Goal: Task Accomplishment & Management: Manage account settings

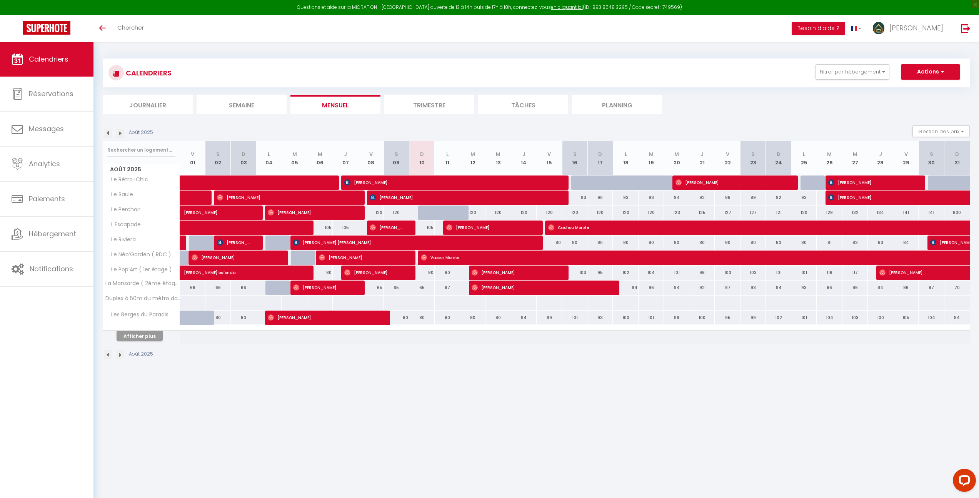
click at [109, 135] on img at bounding box center [108, 133] width 8 height 8
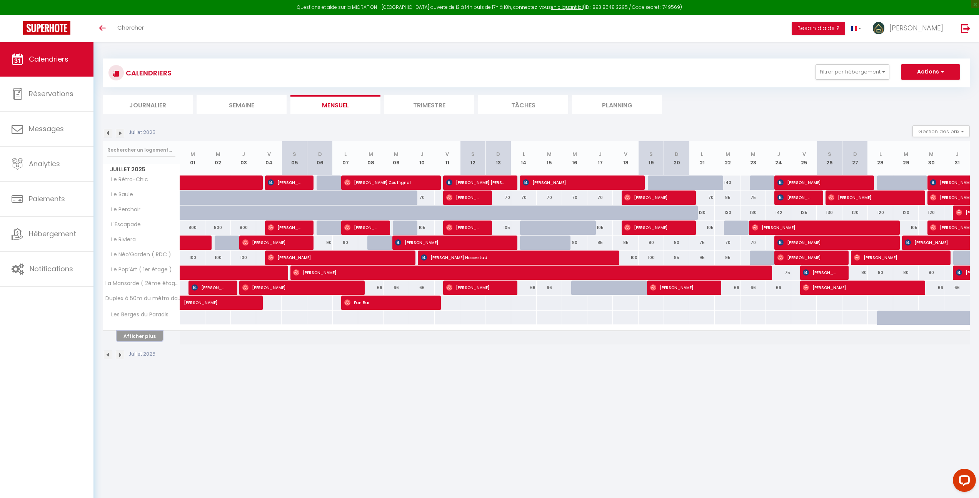
click at [139, 335] on button "Afficher plus" at bounding box center [140, 336] width 46 height 10
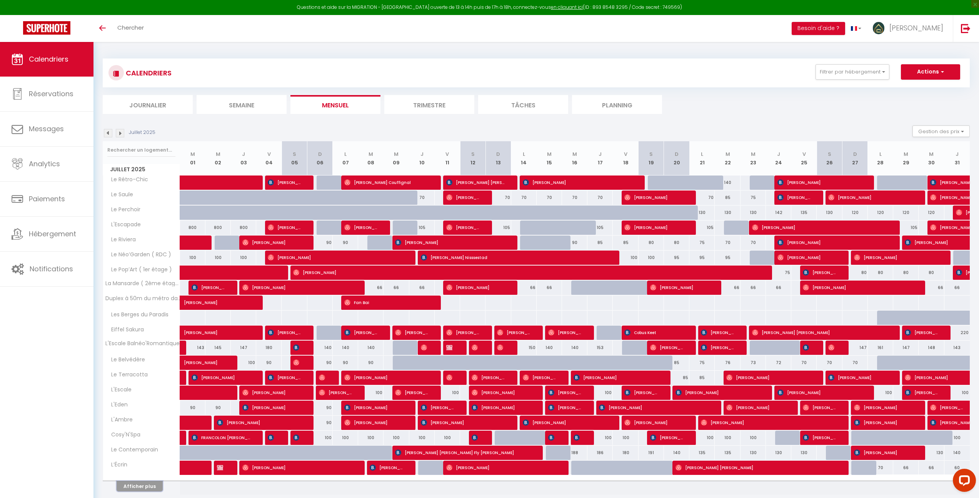
click at [147, 485] on button "Afficher plus" at bounding box center [140, 486] width 46 height 10
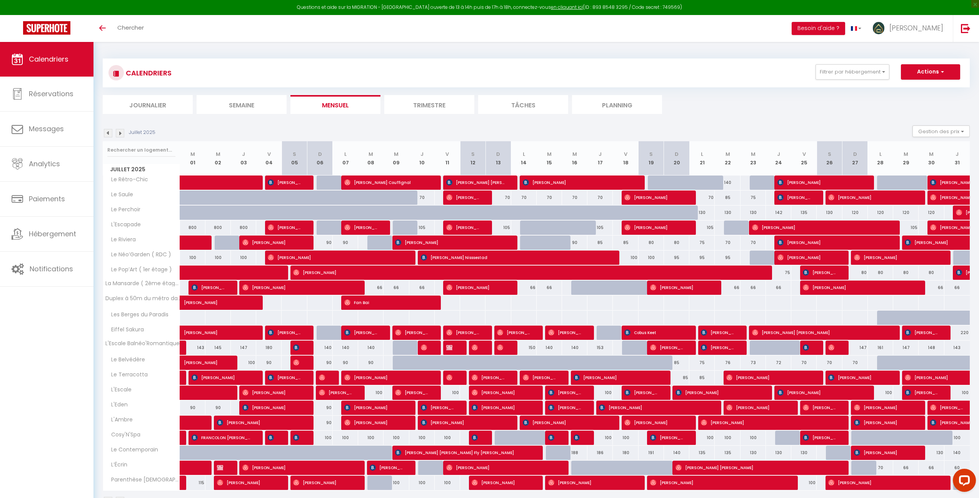
click at [121, 132] on img at bounding box center [120, 133] width 8 height 8
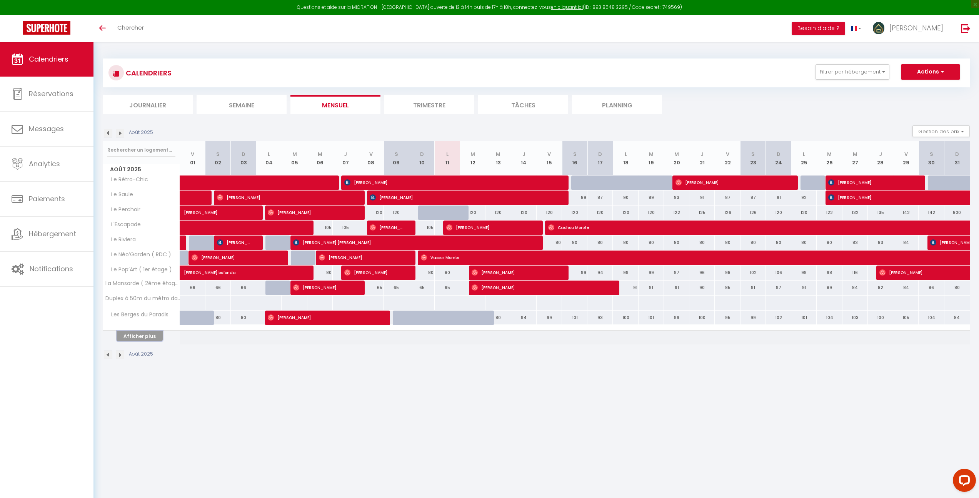
click at [145, 336] on button "Afficher plus" at bounding box center [140, 336] width 46 height 10
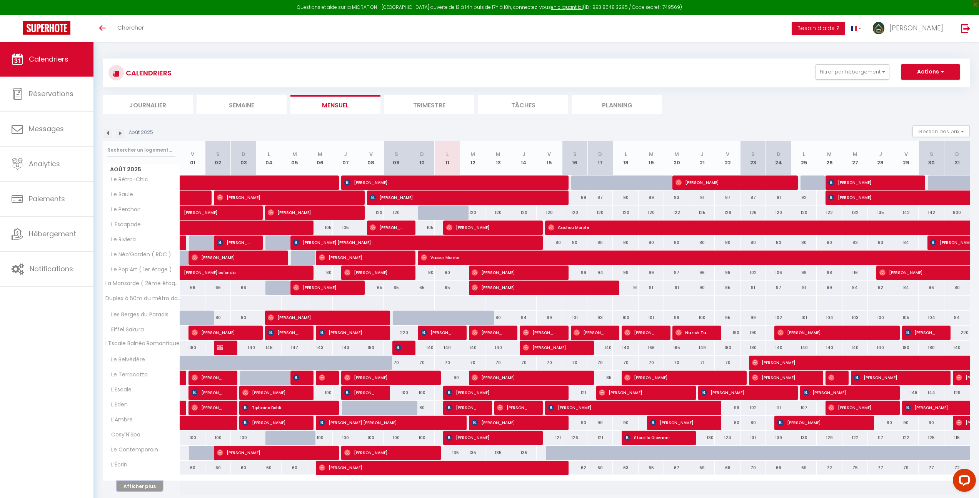
click at [144, 485] on button "Afficher plus" at bounding box center [140, 486] width 46 height 10
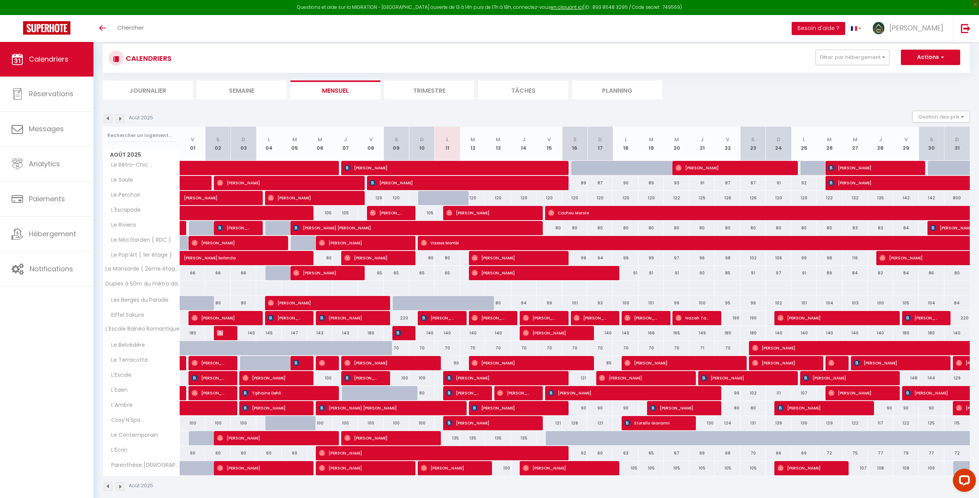
scroll to position [42, 0]
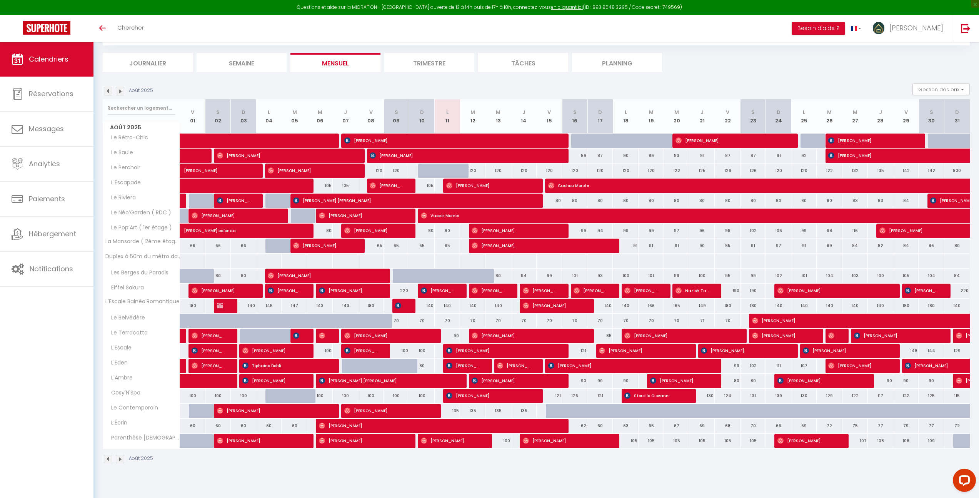
click at [106, 92] on img at bounding box center [108, 91] width 8 height 8
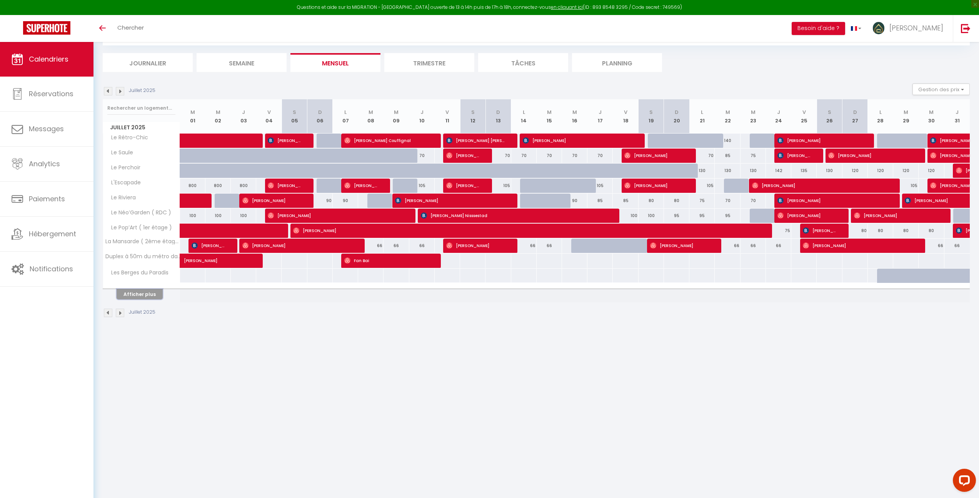
click at [141, 296] on button "Afficher plus" at bounding box center [140, 294] width 46 height 10
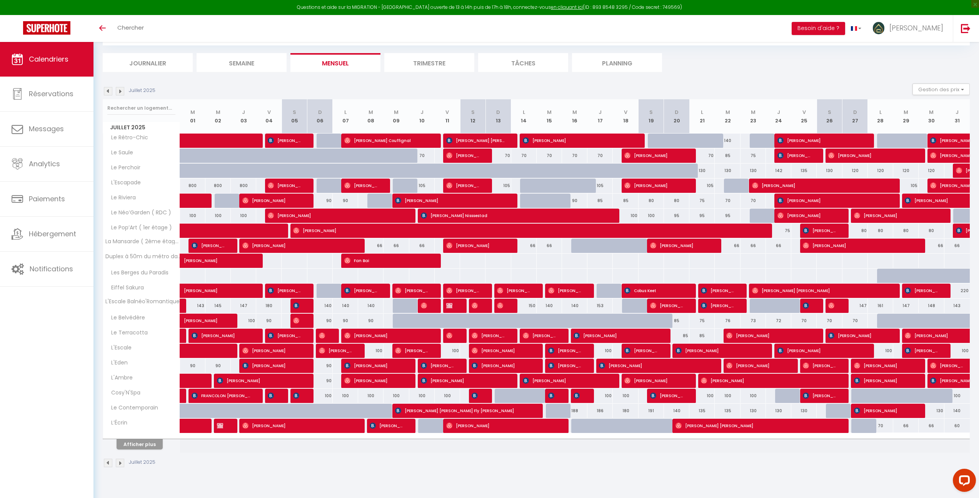
click at [117, 90] on img at bounding box center [120, 91] width 8 height 8
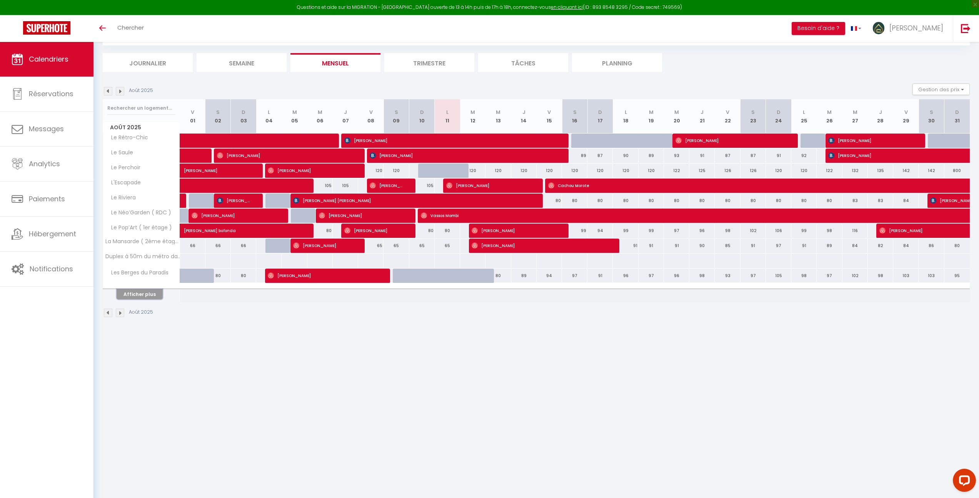
click at [151, 290] on button "Afficher plus" at bounding box center [140, 294] width 46 height 10
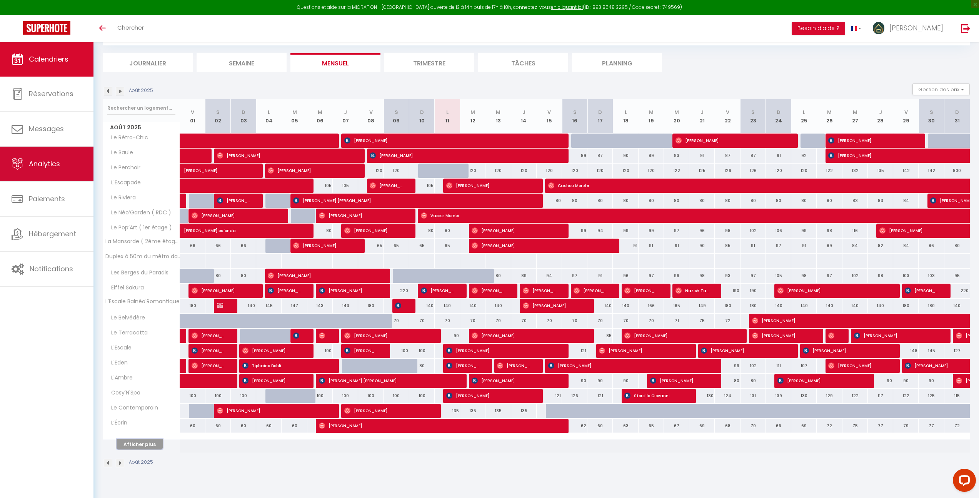
click at [48, 168] on span "Analytics" at bounding box center [44, 164] width 31 height 10
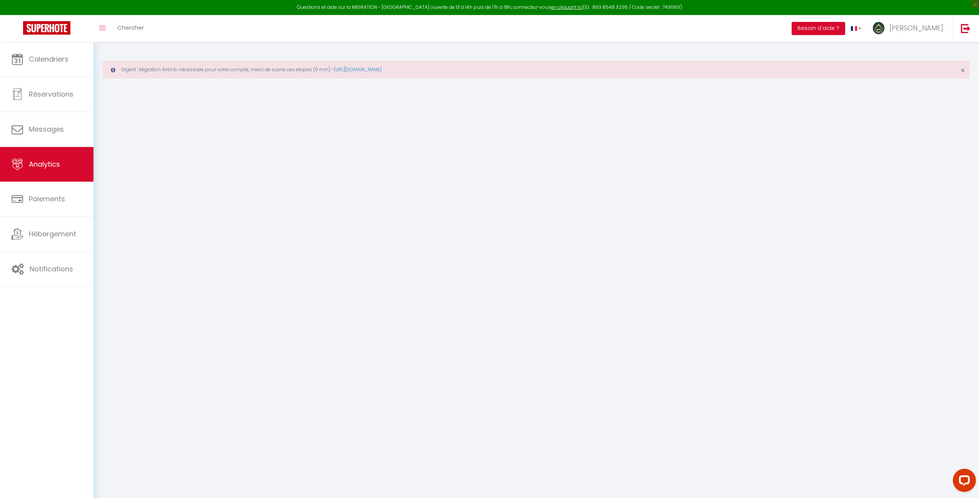
select select "2025"
select select "8"
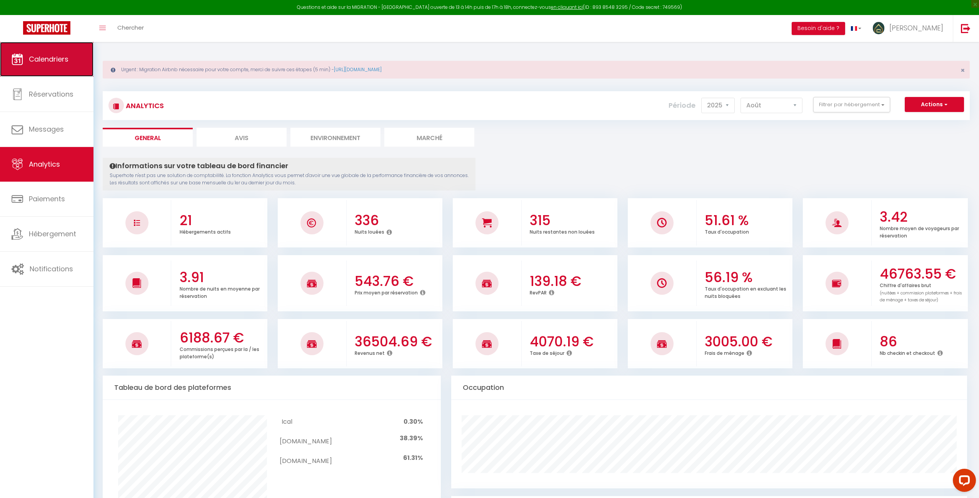
click at [61, 62] on span "Calendriers" at bounding box center [49, 59] width 40 height 10
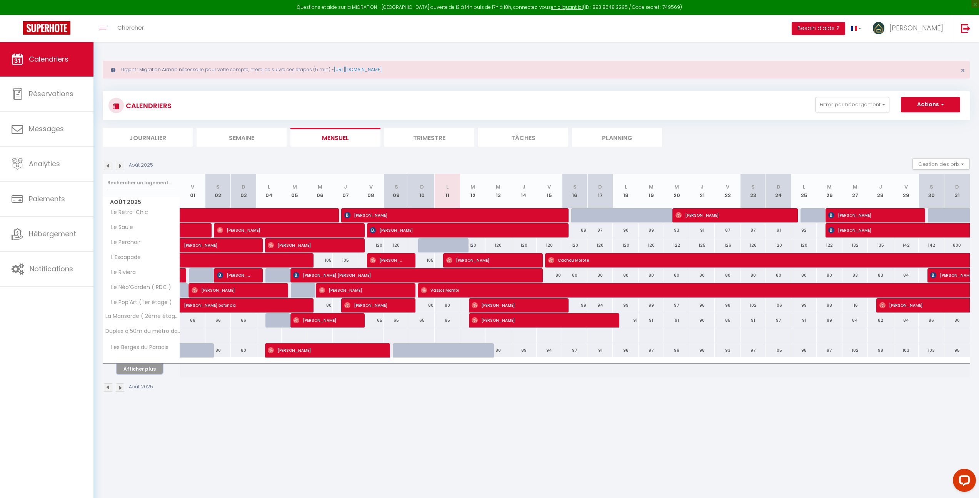
click at [147, 368] on button "Afficher plus" at bounding box center [140, 368] width 46 height 10
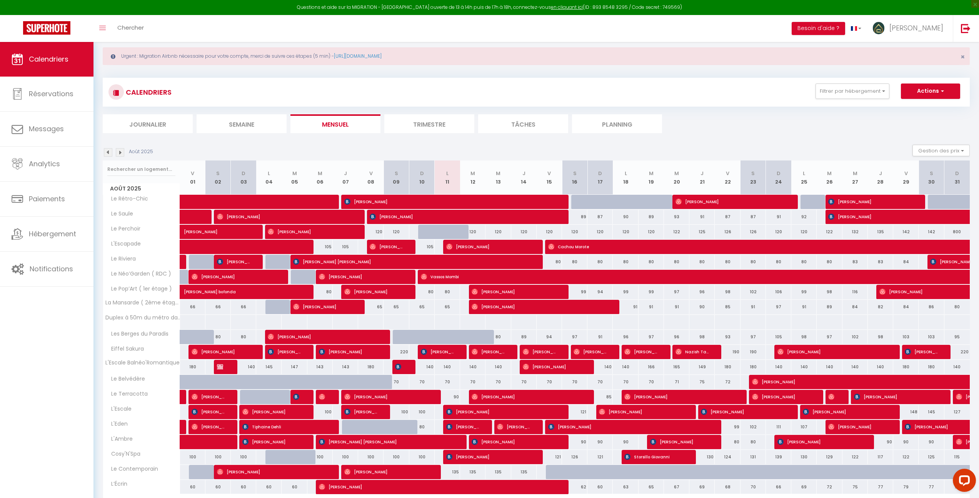
scroll to position [61, 0]
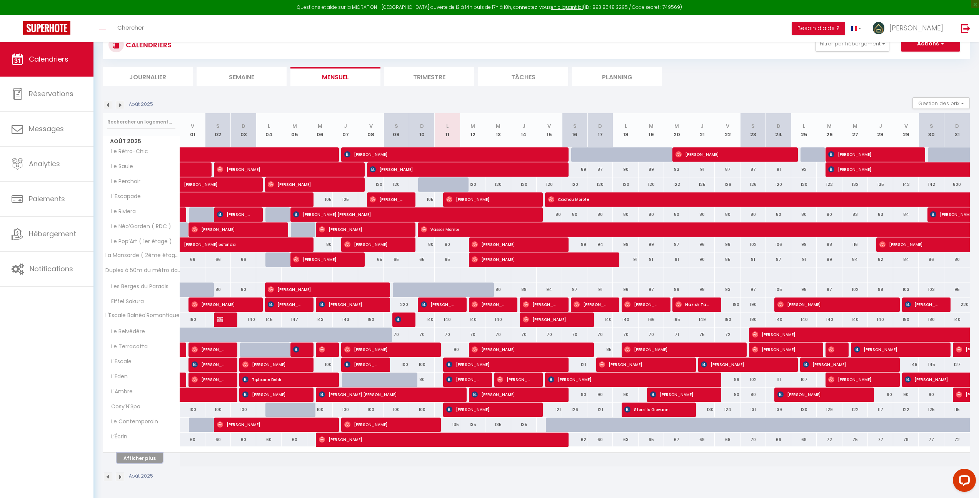
click at [138, 459] on button "Afficher plus" at bounding box center [140, 458] width 46 height 10
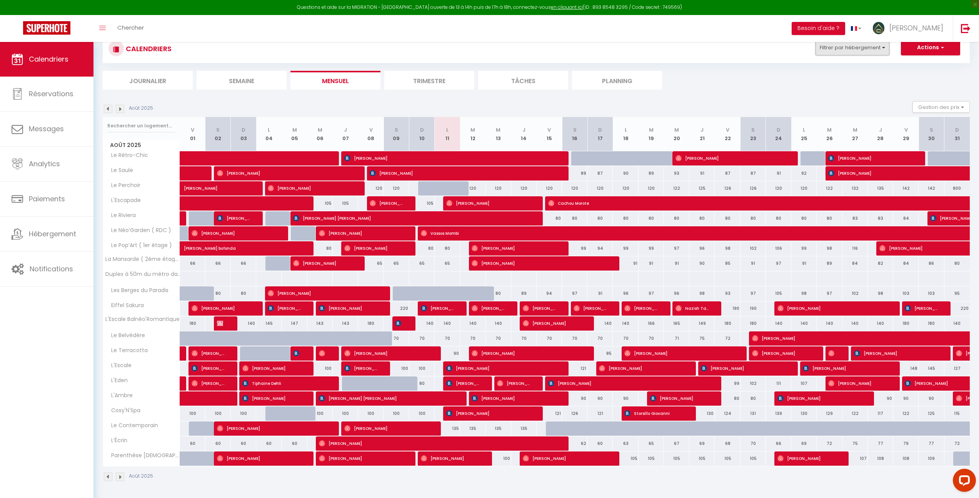
click at [852, 52] on button "Filtrer par hébergement" at bounding box center [852, 47] width 74 height 15
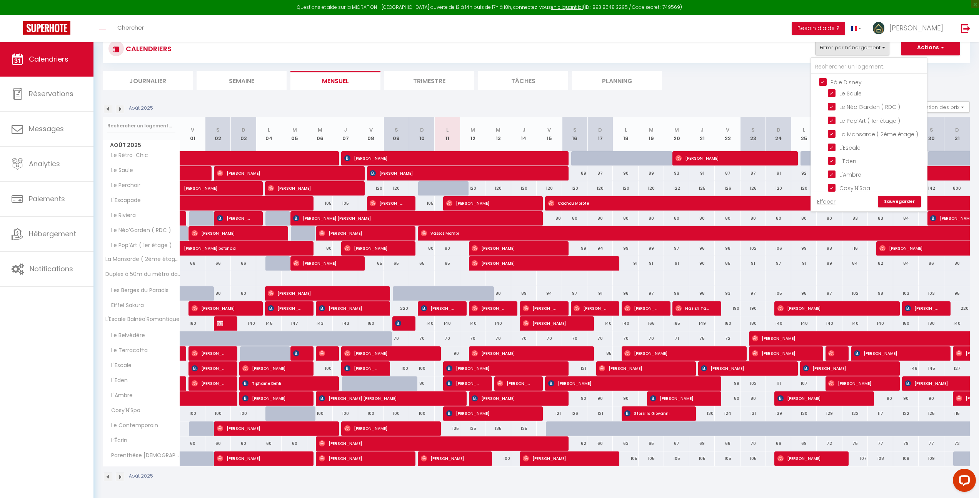
click at [827, 82] on input "Pôle Disney" at bounding box center [876, 82] width 115 height 8
checkbox input "false"
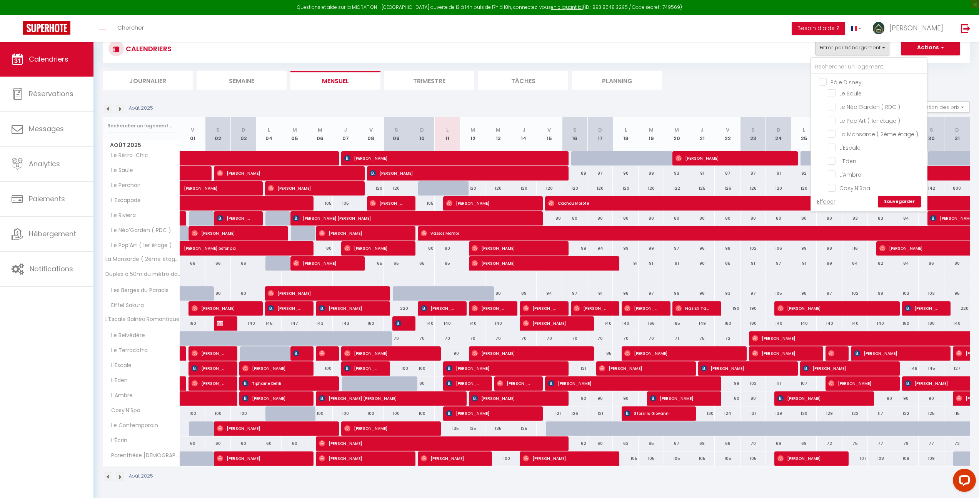
checkbox input "false"
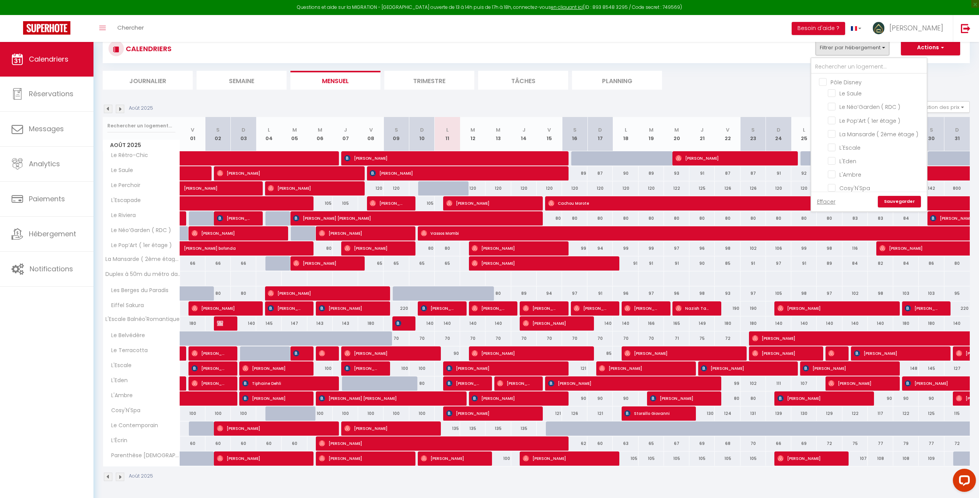
checkbox input "false"
click at [836, 92] on input "Le Saule" at bounding box center [876, 93] width 96 height 8
checkbox input "true"
click at [836, 104] on input "Le Néo’Garden ( RDC )" at bounding box center [876, 106] width 96 height 8
checkbox input "true"
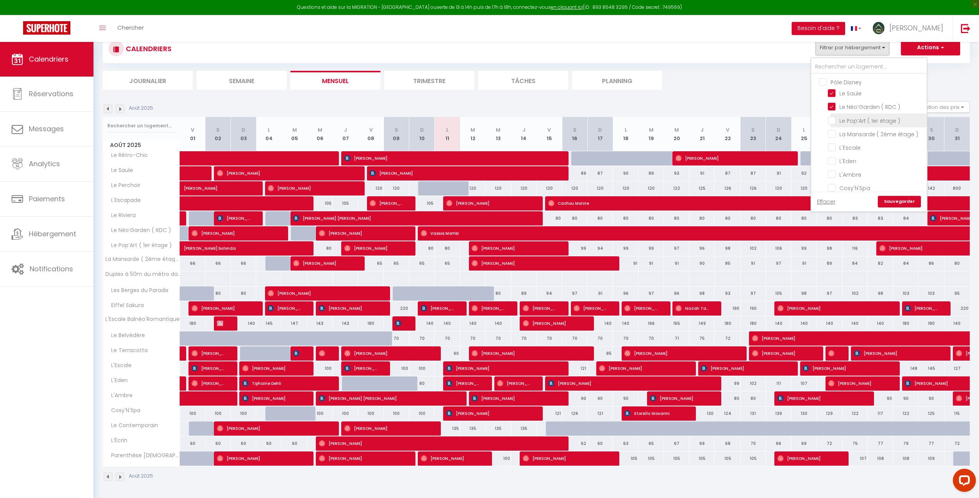
click at [835, 122] on input "Le Pop’Art ( 1er étage )" at bounding box center [876, 120] width 96 height 8
checkbox input "true"
click at [835, 130] on input "La Mansarde ( 2ème étage )" at bounding box center [876, 134] width 96 height 8
checkbox input "true"
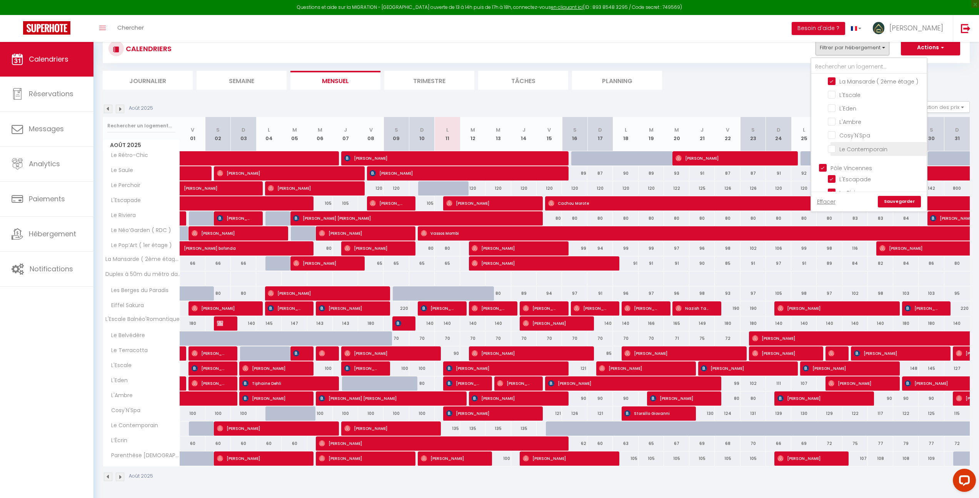
drag, startPoint x: 834, startPoint y: 135, endPoint x: 843, endPoint y: 142, distance: 12.0
click at [834, 134] on input "Cosy'N'Spa" at bounding box center [876, 135] width 96 height 8
checkbox input "true"
click at [824, 142] on input "Pôle Vincennes" at bounding box center [876, 142] width 115 height 8
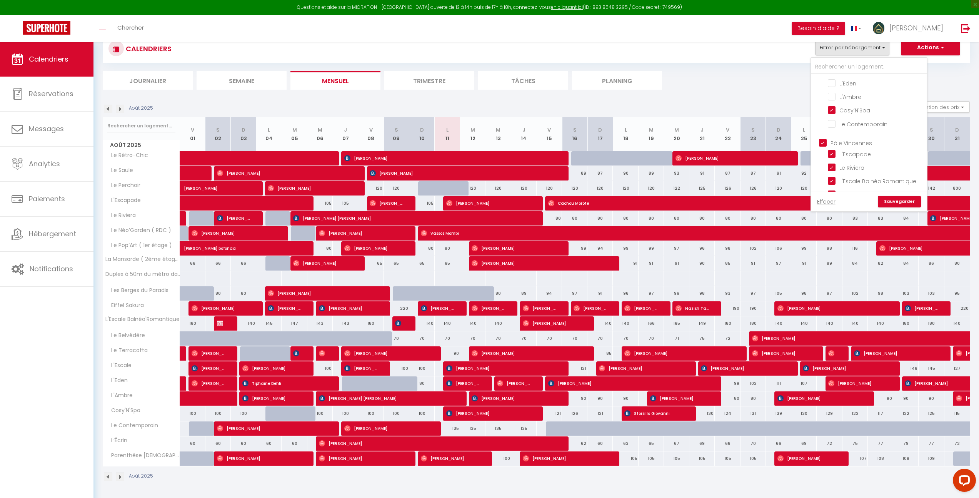
checkbox input "false"
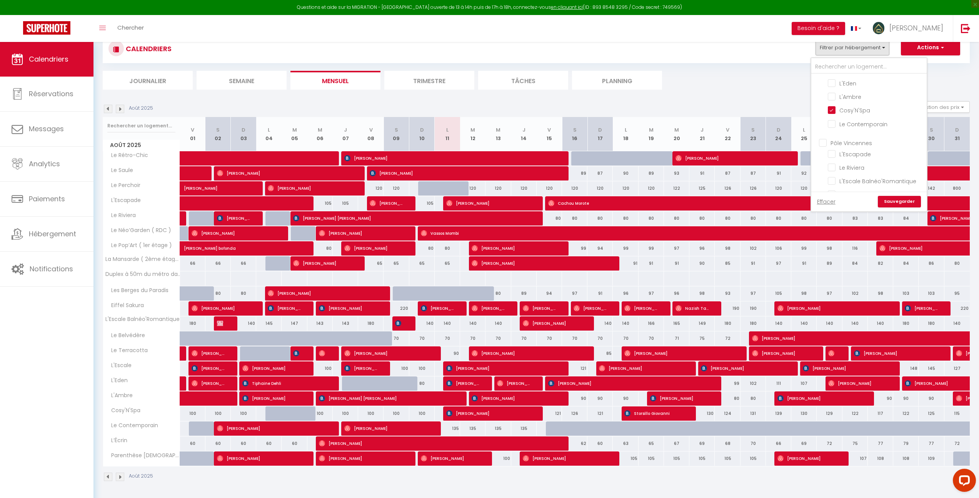
checkbox input "false"
click at [833, 165] on input "Le Riviera" at bounding box center [876, 167] width 96 height 8
checkbox input "true"
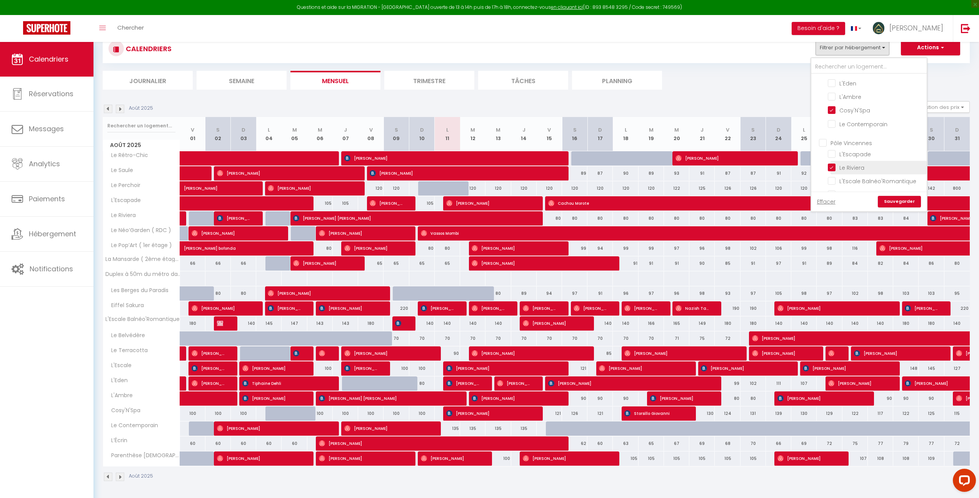
scroll to position [93, 0]
click at [835, 174] on input "Le Belvédère" at bounding box center [876, 178] width 96 height 8
checkbox input "true"
click at [849, 165] on input "Parenthèse [DEMOGRAPHIC_DATA]" at bounding box center [876, 169] width 96 height 8
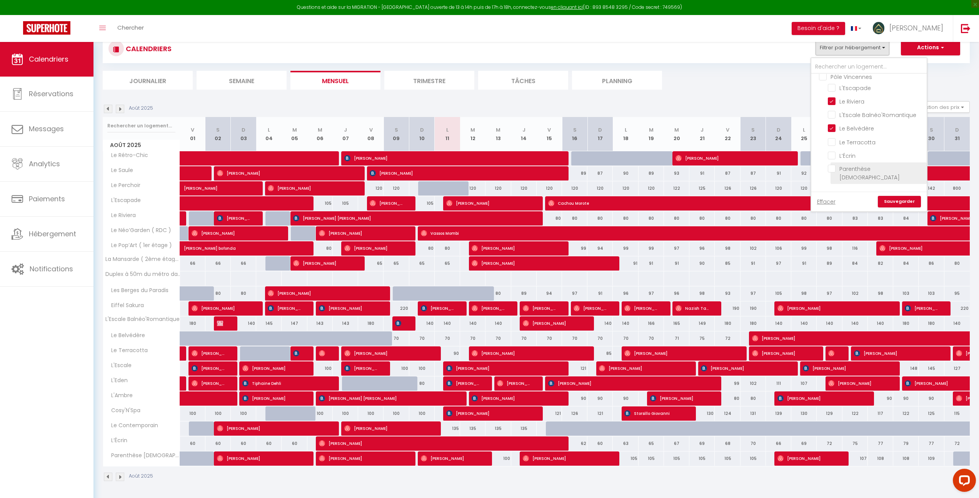
checkbox input "true"
click at [897, 200] on link "Sauvegarder" at bounding box center [899, 202] width 43 height 12
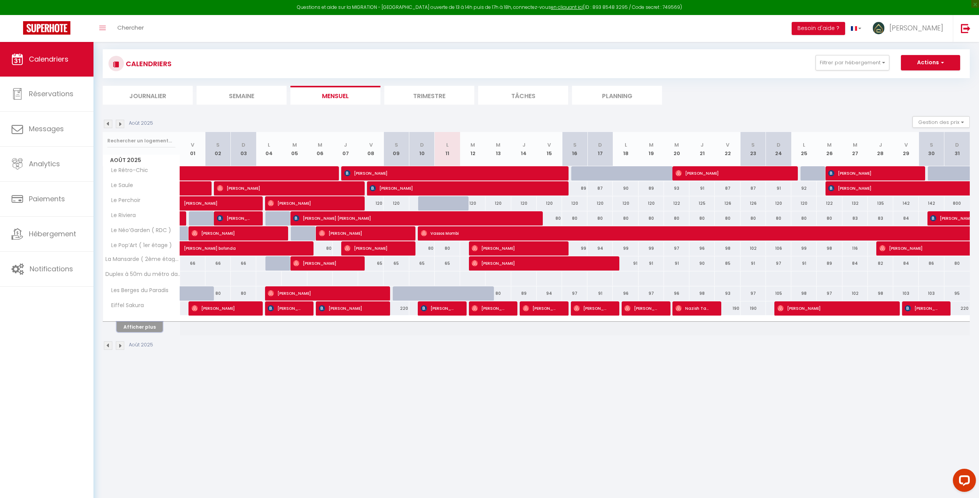
click at [151, 327] on button "Afficher plus" at bounding box center [140, 327] width 46 height 10
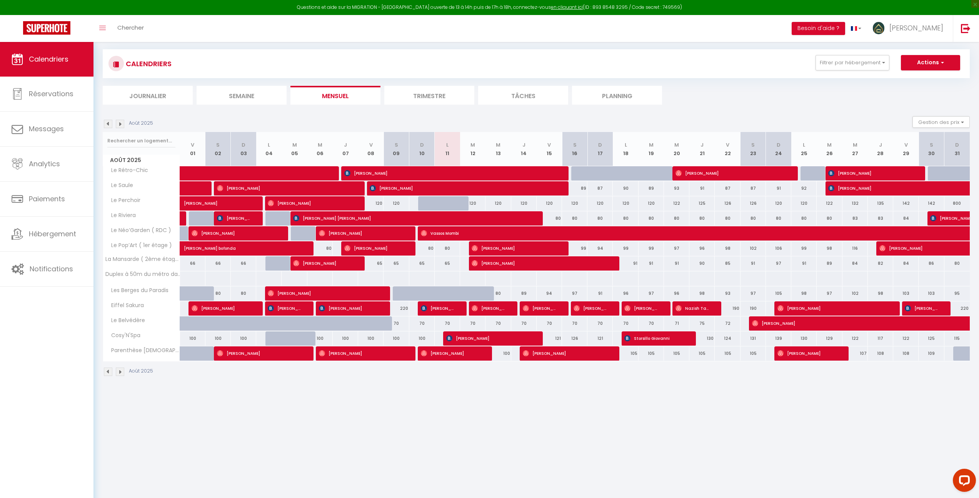
click at [120, 123] on img at bounding box center [120, 124] width 8 height 8
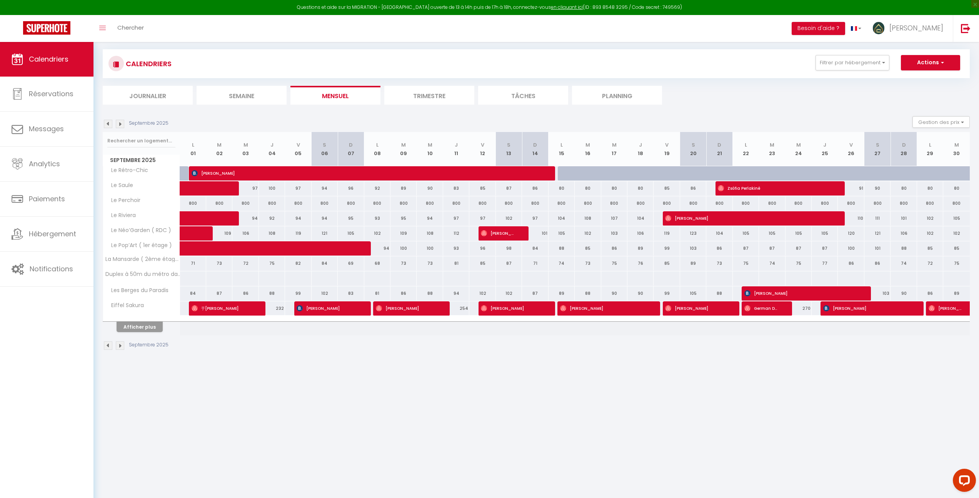
click at [121, 123] on img at bounding box center [120, 124] width 8 height 8
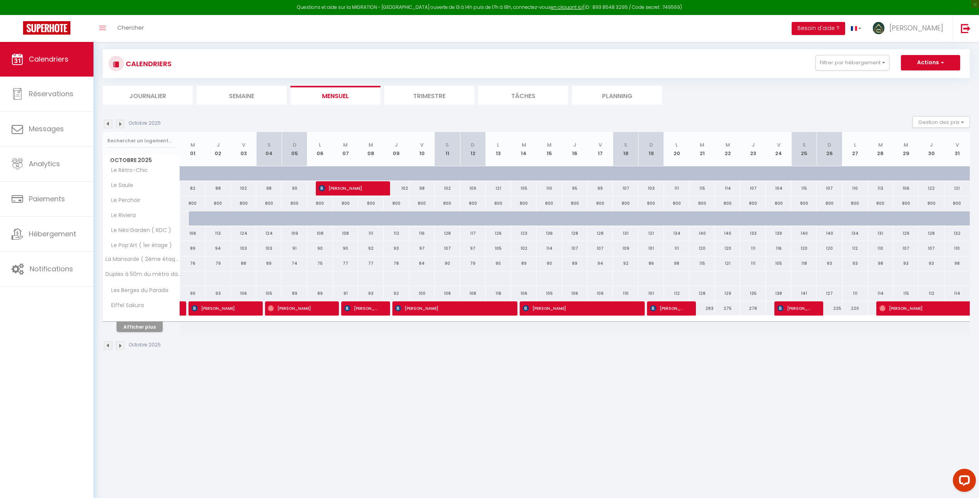
click at [119, 123] on img at bounding box center [120, 124] width 8 height 8
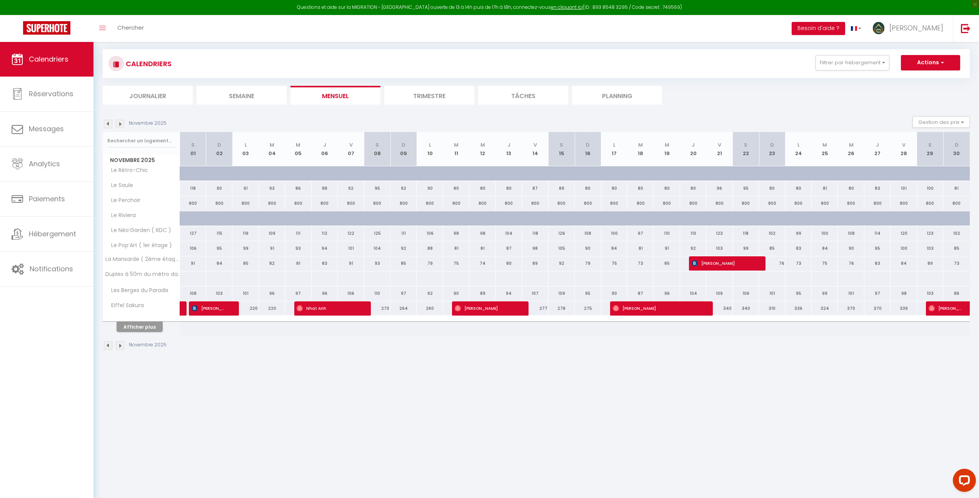
click at [119, 123] on img at bounding box center [120, 124] width 8 height 8
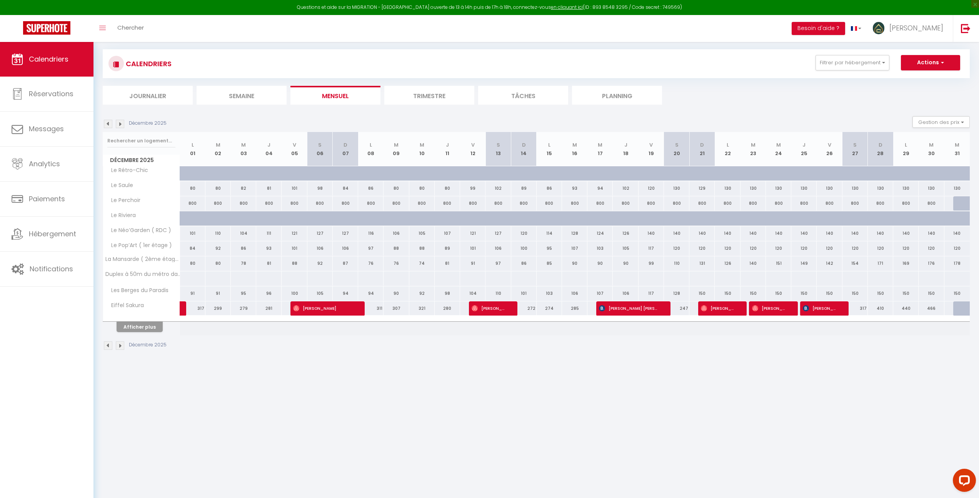
click at [108, 123] on img at bounding box center [108, 124] width 8 height 8
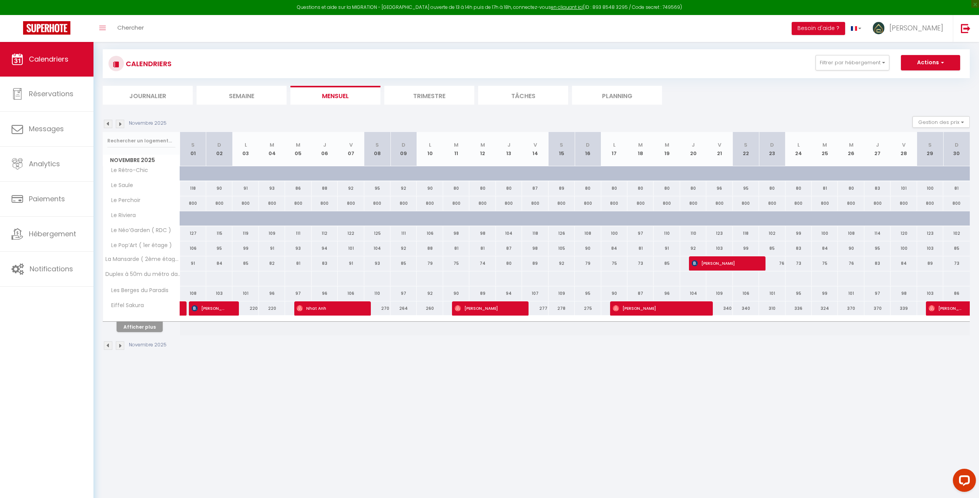
click at [108, 123] on img at bounding box center [108, 124] width 8 height 8
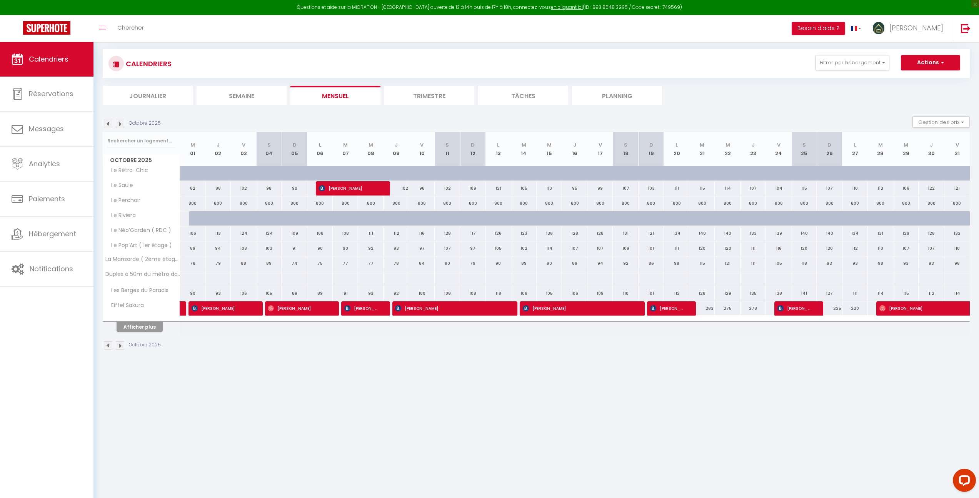
click at [108, 123] on img at bounding box center [108, 124] width 8 height 8
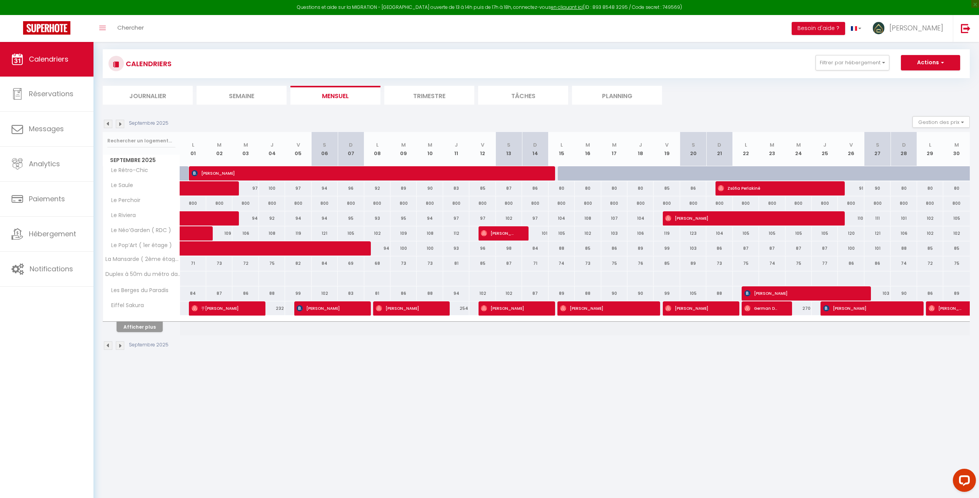
click at [108, 123] on img at bounding box center [108, 124] width 8 height 8
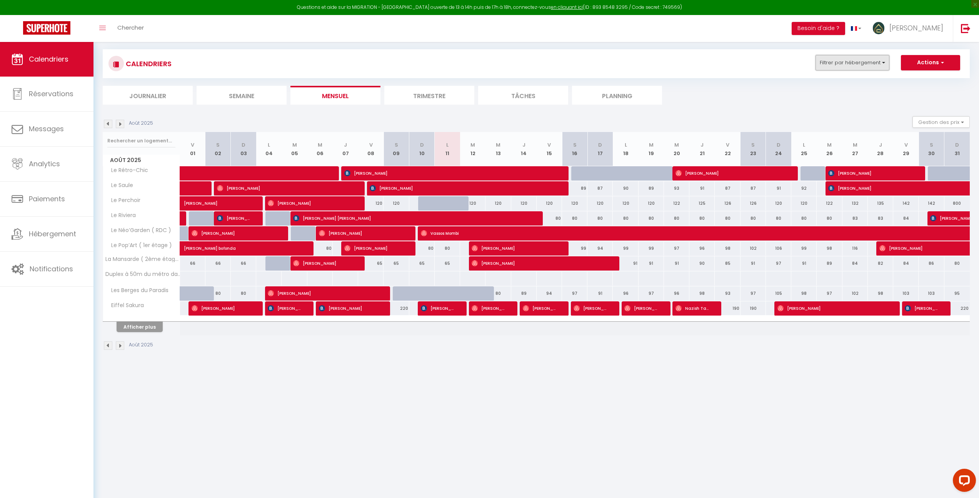
click at [846, 64] on button "Filtrer par hébergement" at bounding box center [852, 62] width 74 height 15
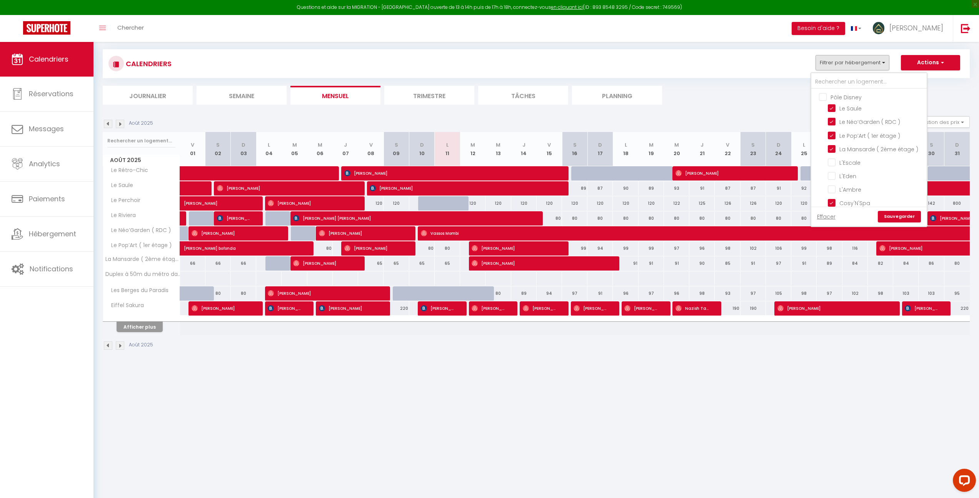
click at [824, 97] on input "Pôle Disney" at bounding box center [876, 97] width 115 height 8
checkbox input "true"
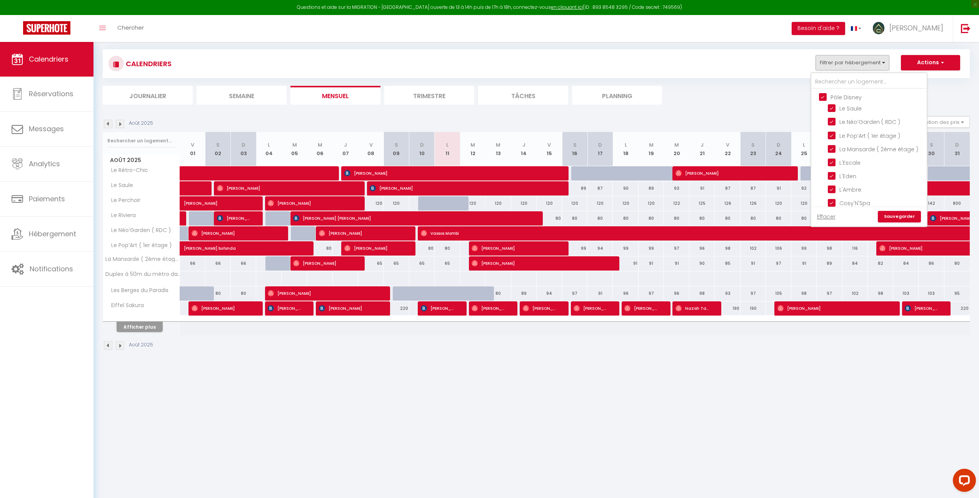
checkbox input "true"
click at [824, 163] on input "Pôle Vincennes" at bounding box center [876, 166] width 115 height 8
checkbox input "true"
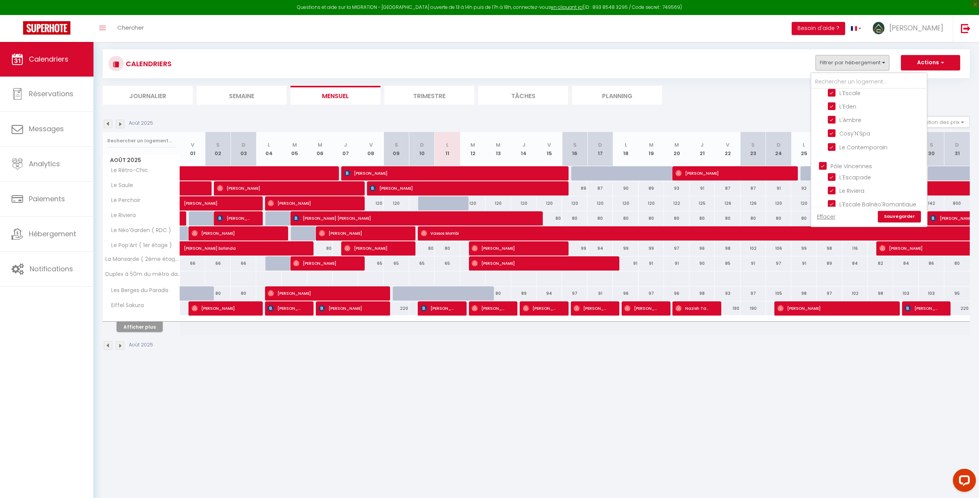
checkbox input "true"
click at [892, 215] on link "Sauvegarder" at bounding box center [899, 217] width 43 height 12
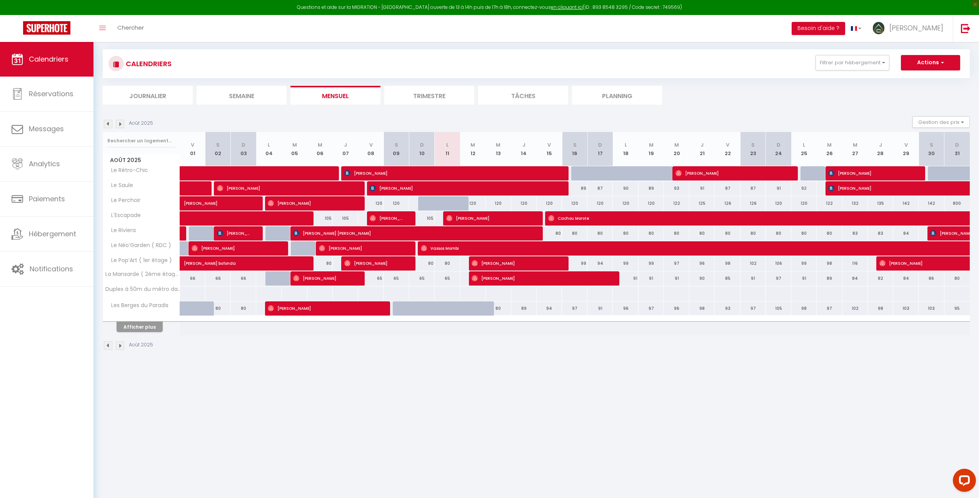
click at [122, 124] on img at bounding box center [120, 124] width 8 height 8
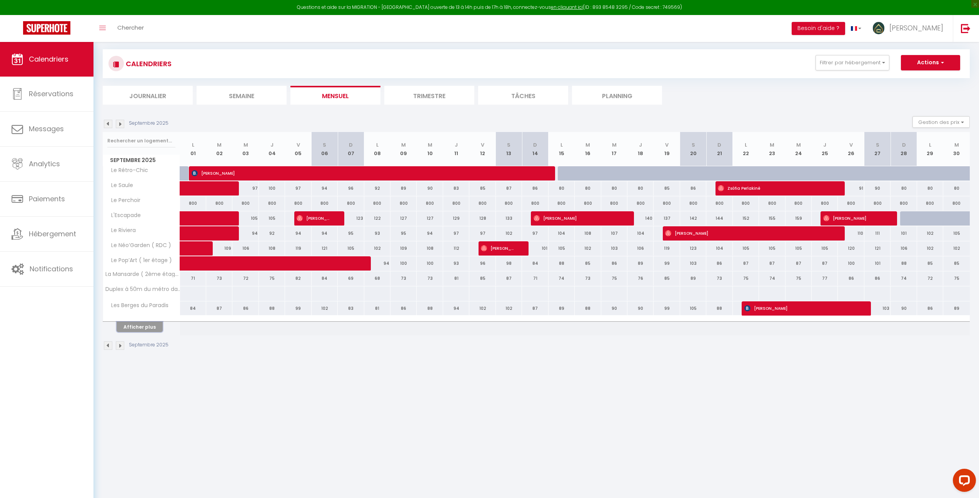
click at [144, 326] on button "Afficher plus" at bounding box center [140, 327] width 46 height 10
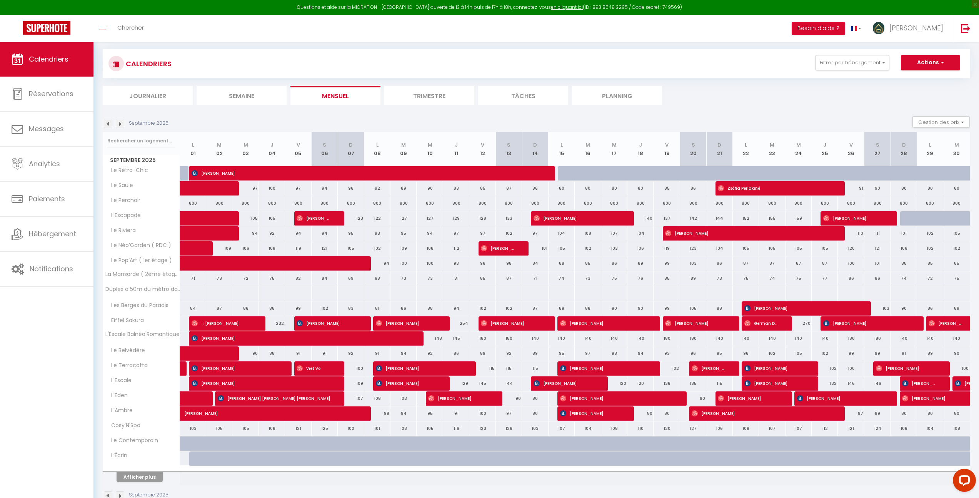
click at [120, 125] on img at bounding box center [120, 124] width 8 height 8
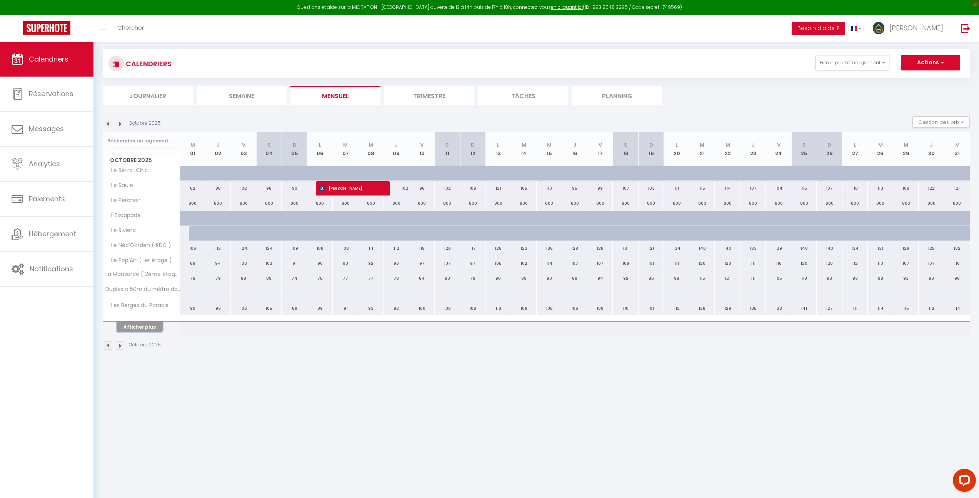
click at [143, 329] on button "Afficher plus" at bounding box center [140, 327] width 46 height 10
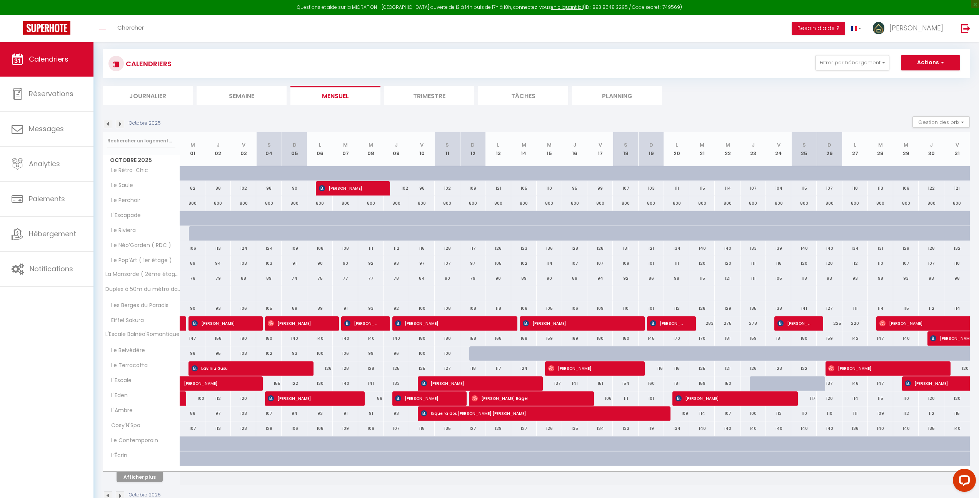
click at [110, 122] on img at bounding box center [108, 124] width 8 height 8
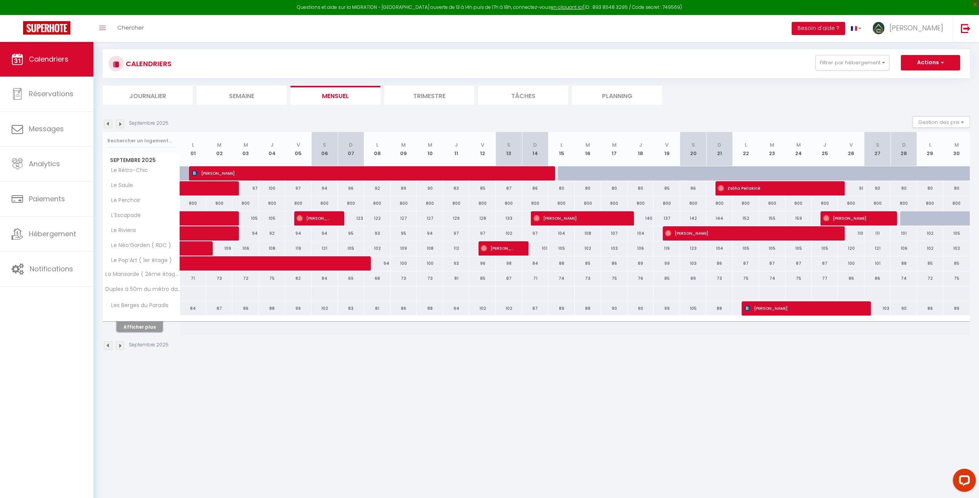
click at [153, 327] on button "Afficher plus" at bounding box center [140, 327] width 46 height 10
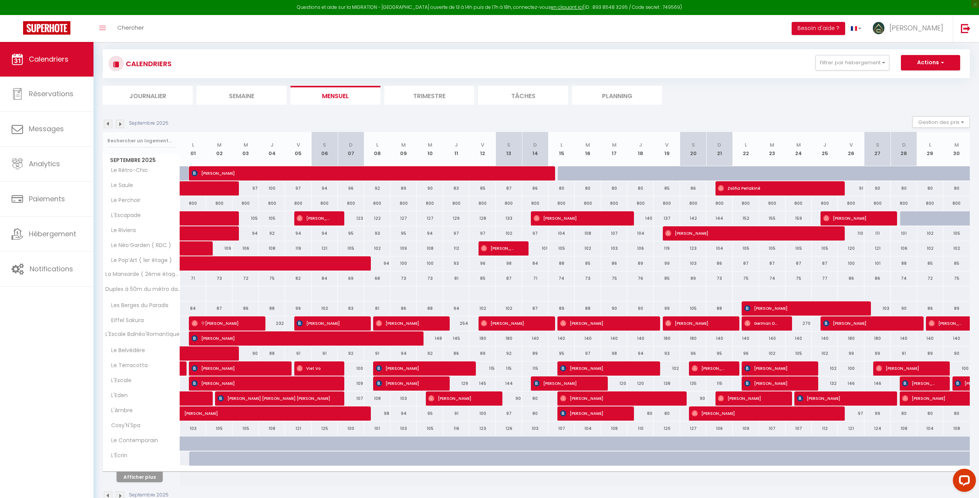
click at [108, 126] on img at bounding box center [108, 124] width 8 height 8
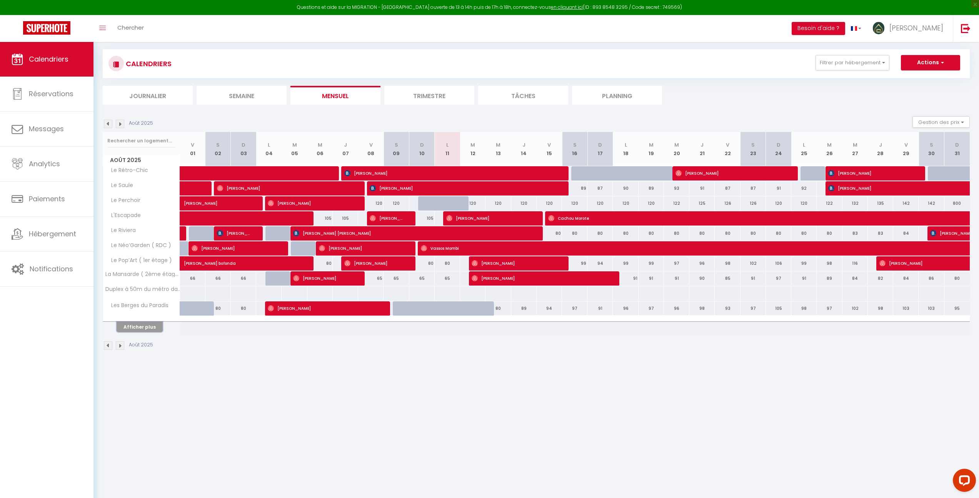
click at [140, 325] on button "Afficher plus" at bounding box center [140, 327] width 46 height 10
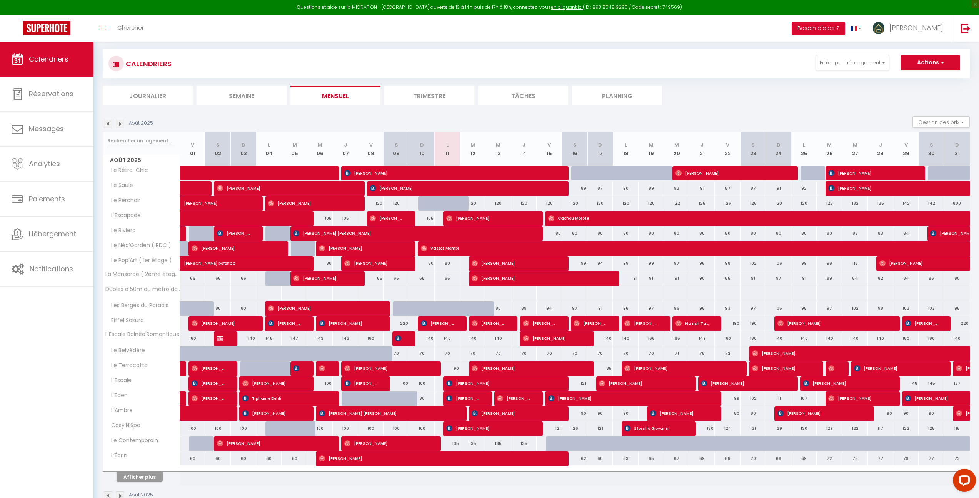
click at [106, 125] on img at bounding box center [108, 124] width 8 height 8
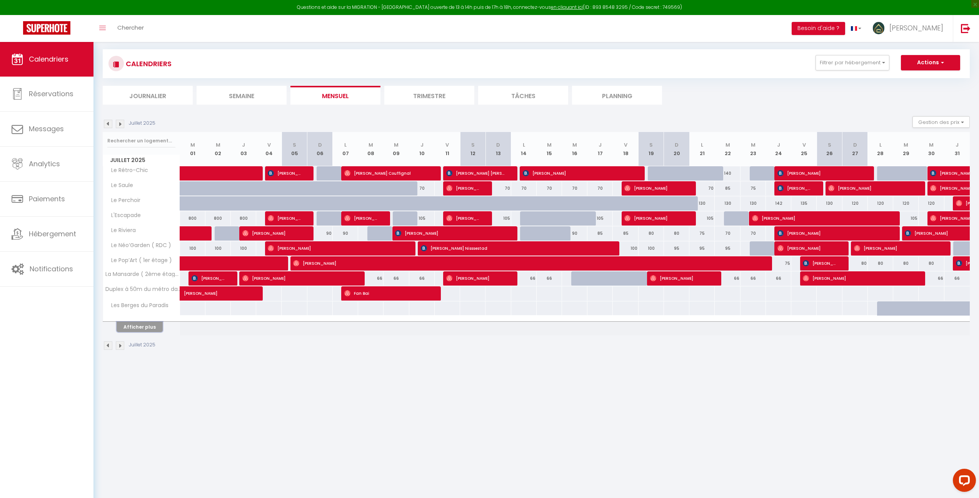
click at [148, 328] on button "Afficher plus" at bounding box center [140, 327] width 46 height 10
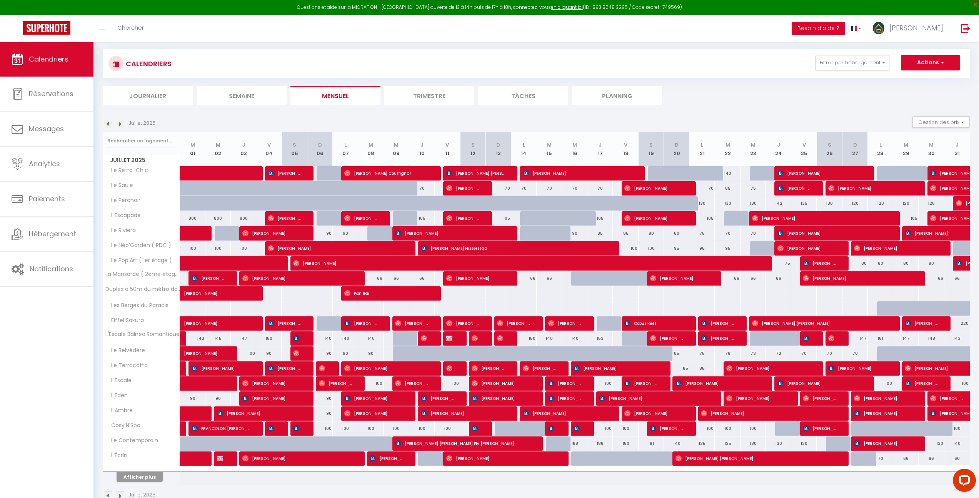
click at [120, 123] on img at bounding box center [120, 124] width 8 height 8
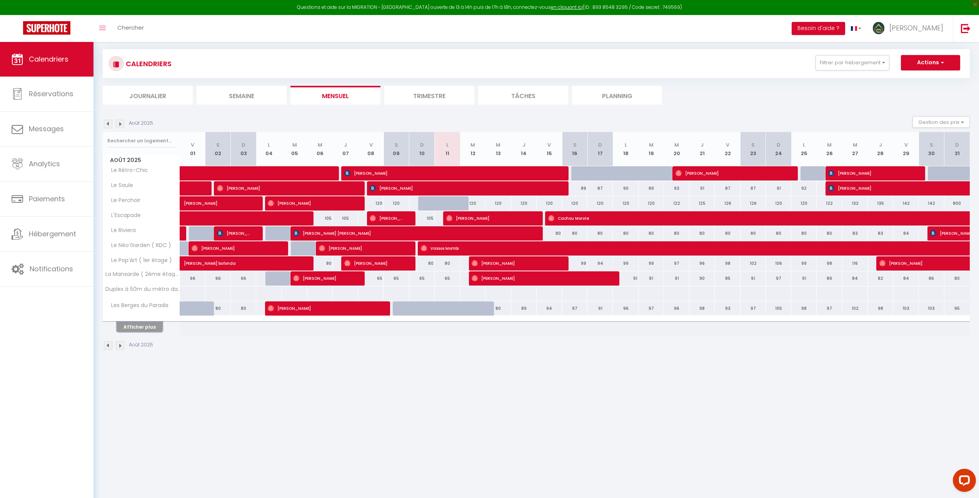
click at [150, 326] on button "Afficher plus" at bounding box center [140, 327] width 46 height 10
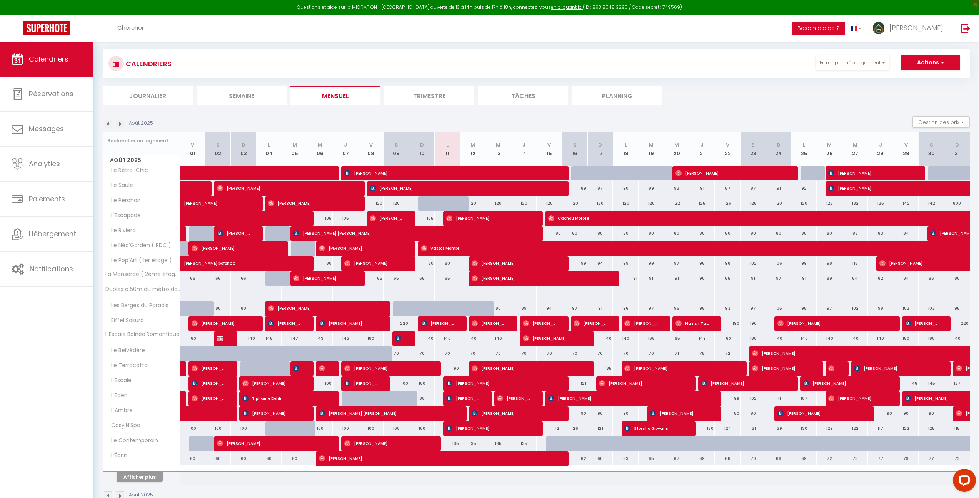
click at [109, 126] on img at bounding box center [108, 124] width 8 height 8
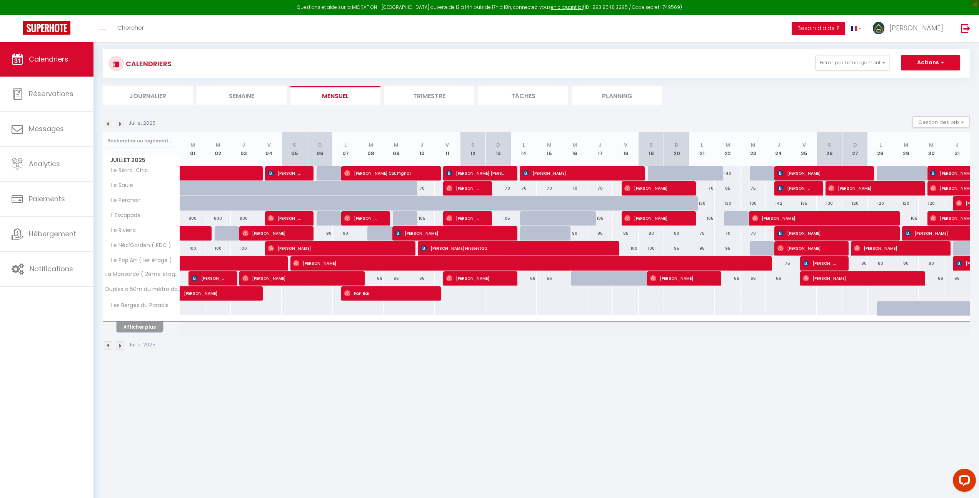
click at [146, 327] on button "Afficher plus" at bounding box center [140, 327] width 46 height 10
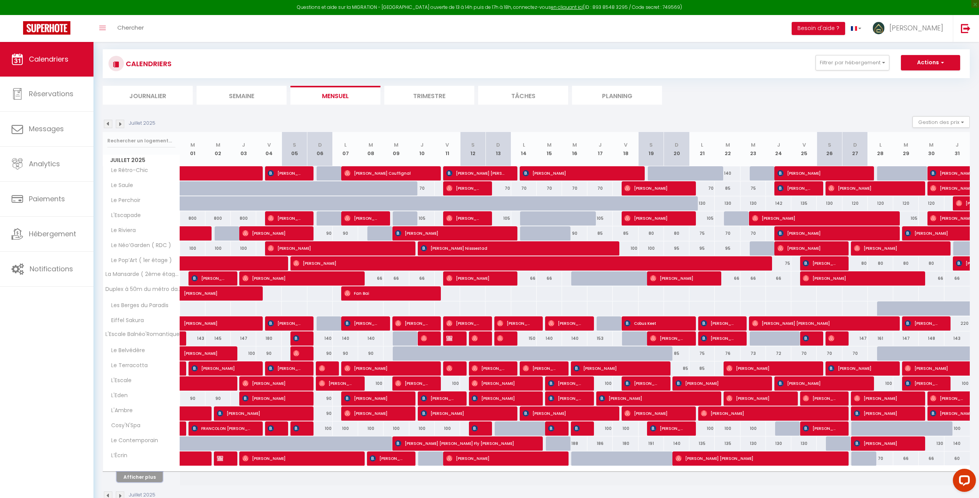
click at [149, 472] on button "Afficher plus" at bounding box center [140, 477] width 46 height 10
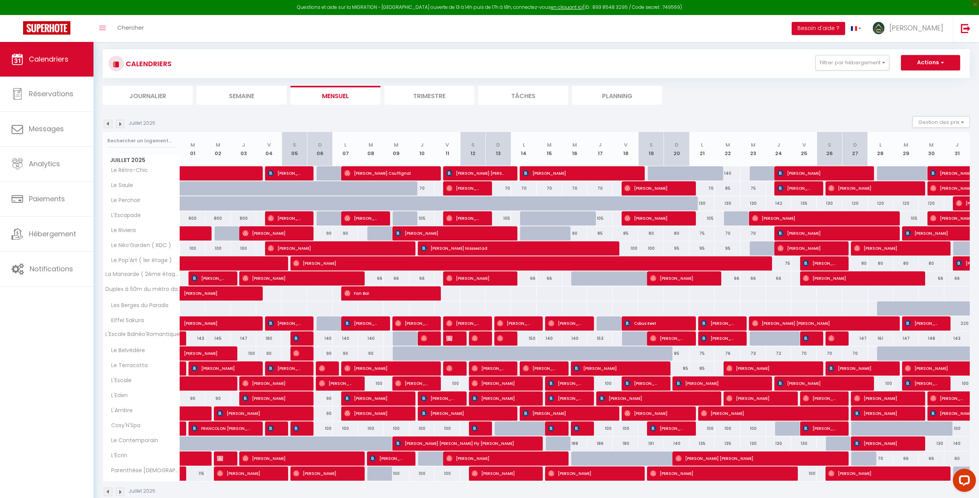
click at [119, 124] on img at bounding box center [120, 124] width 8 height 8
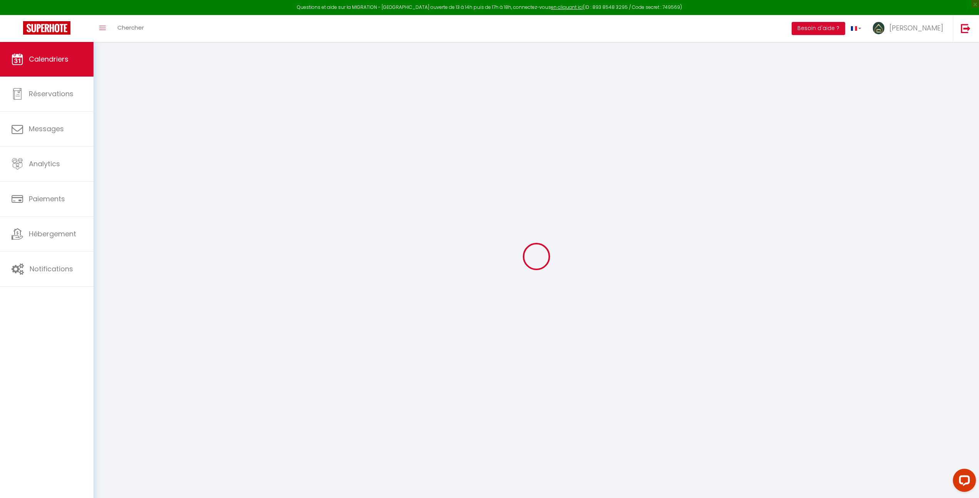
select select
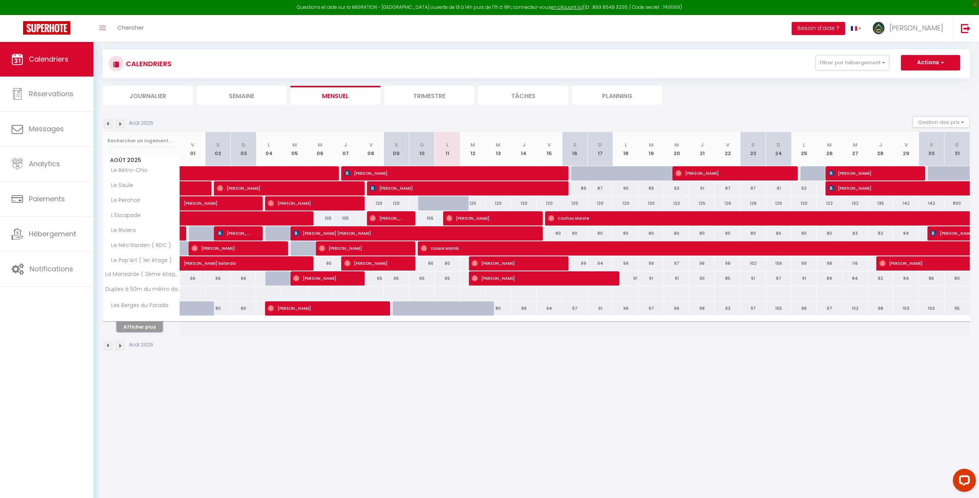
click at [145, 324] on button "Afficher plus" at bounding box center [140, 327] width 46 height 10
select select
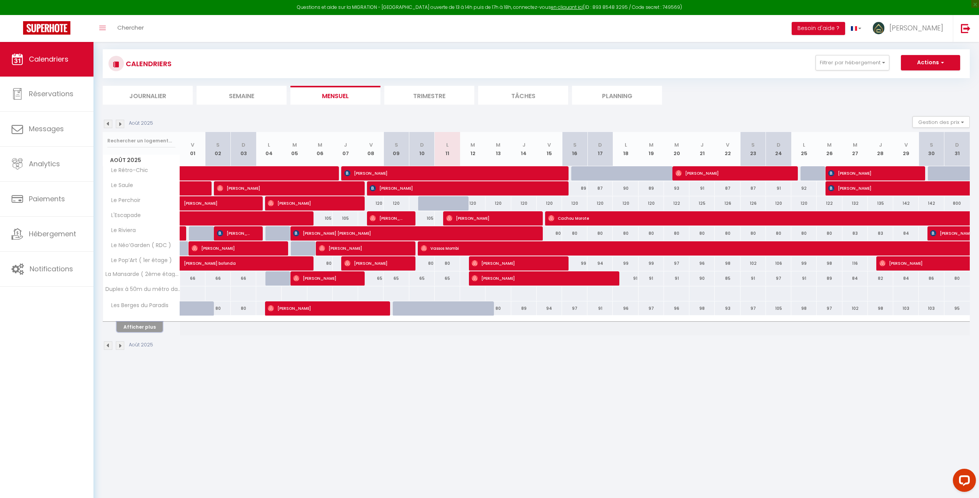
select select
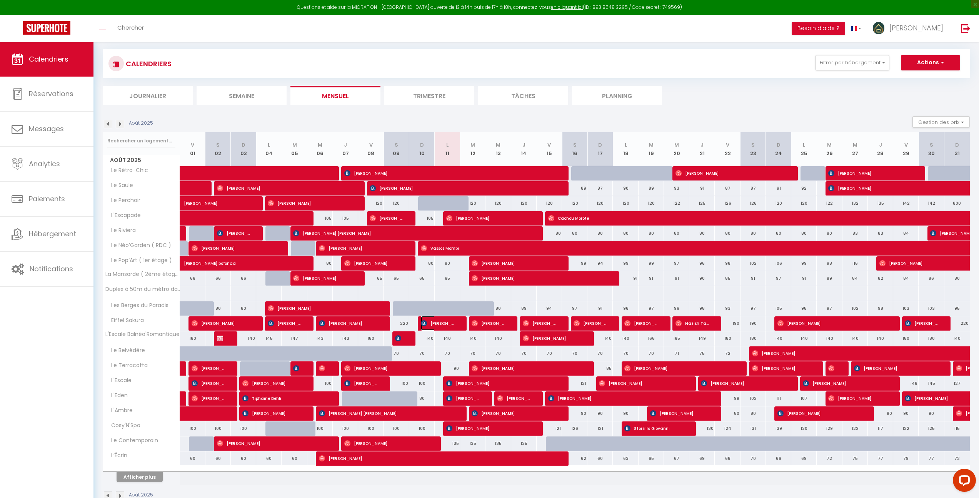
click at [431, 325] on span "[PERSON_NAME] [PERSON_NAME]" at bounding box center [438, 323] width 34 height 15
select select "OK"
select select "0"
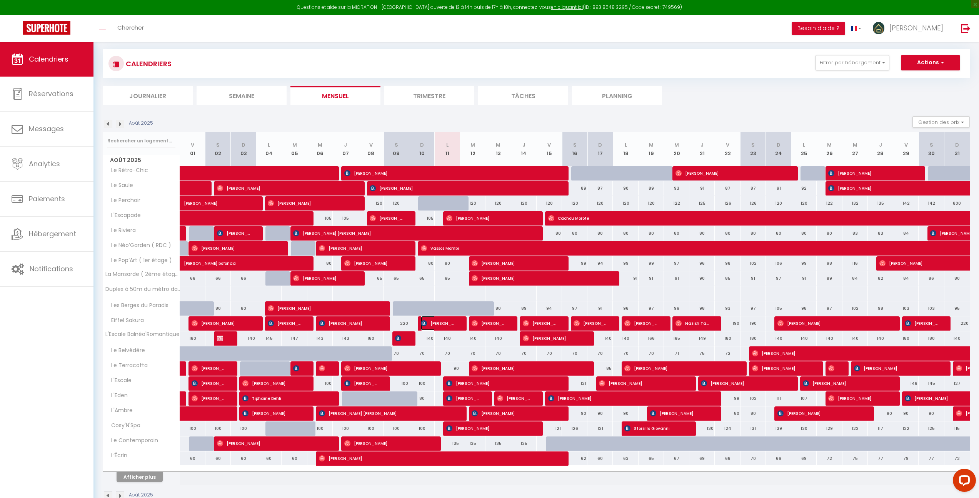
select select "1"
select select
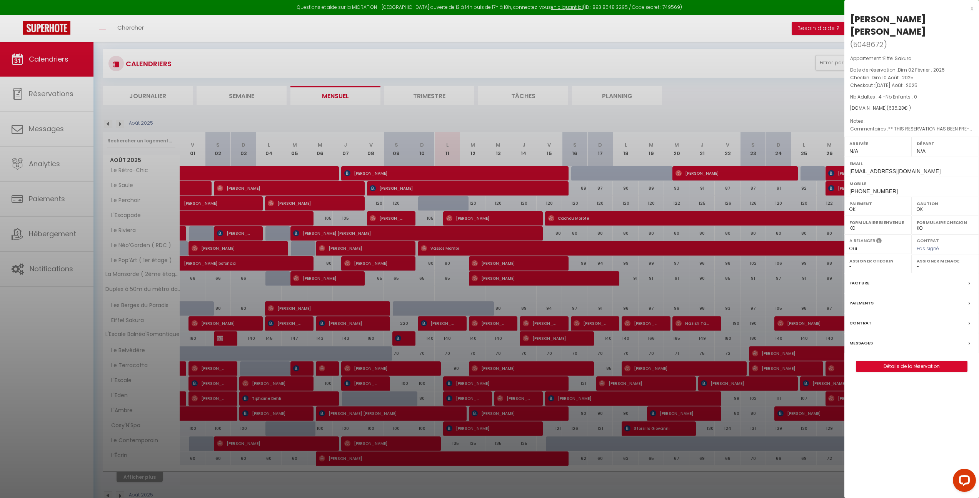
click at [511, 204] on div at bounding box center [489, 249] width 979 height 498
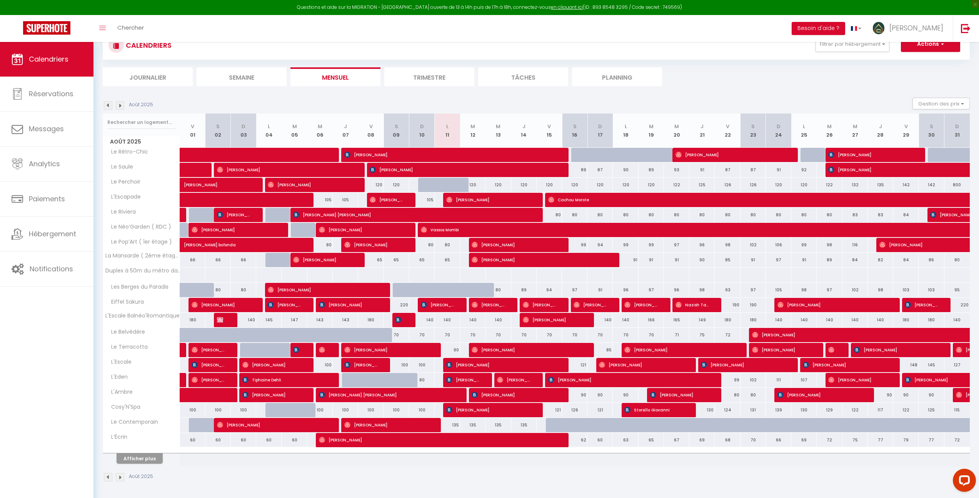
scroll to position [61, 0]
click at [140, 456] on button "Afficher plus" at bounding box center [140, 458] width 46 height 10
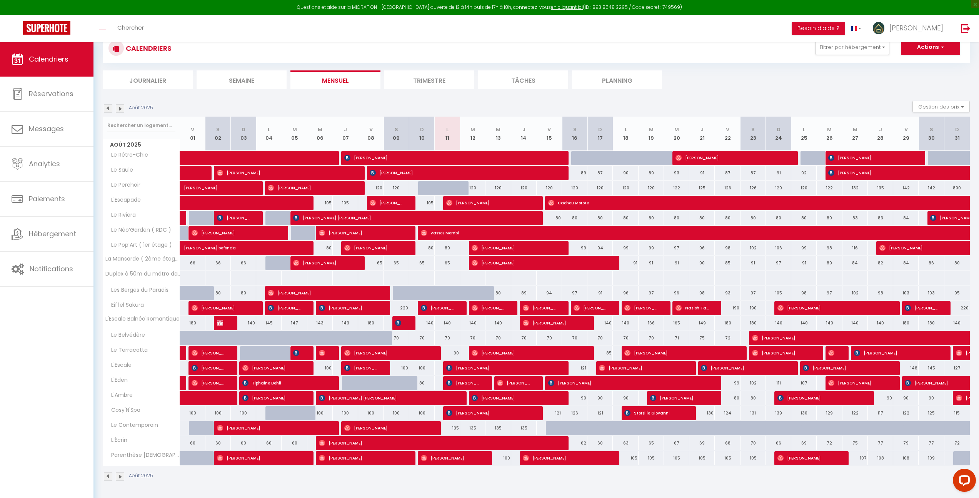
scroll to position [57, 0]
click at [428, 309] on span "[PERSON_NAME] [PERSON_NAME]" at bounding box center [438, 308] width 34 height 15
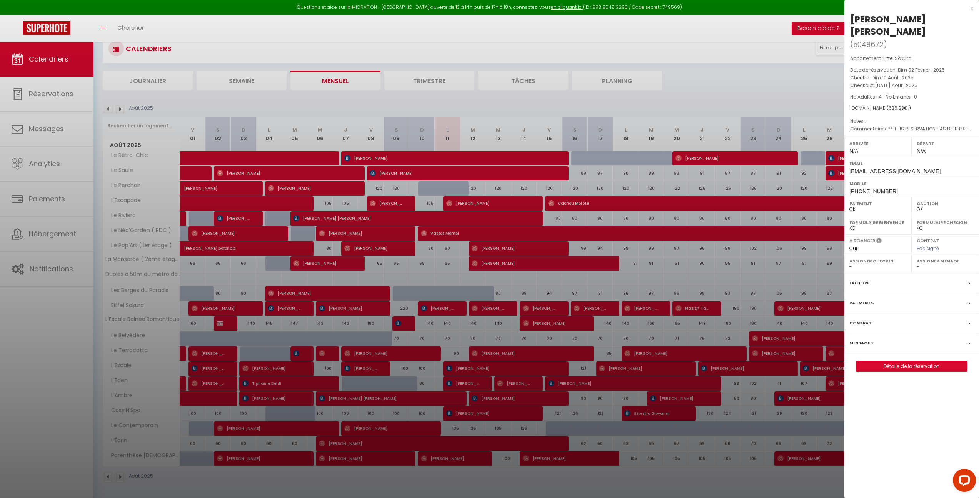
click at [488, 264] on div at bounding box center [489, 249] width 979 height 498
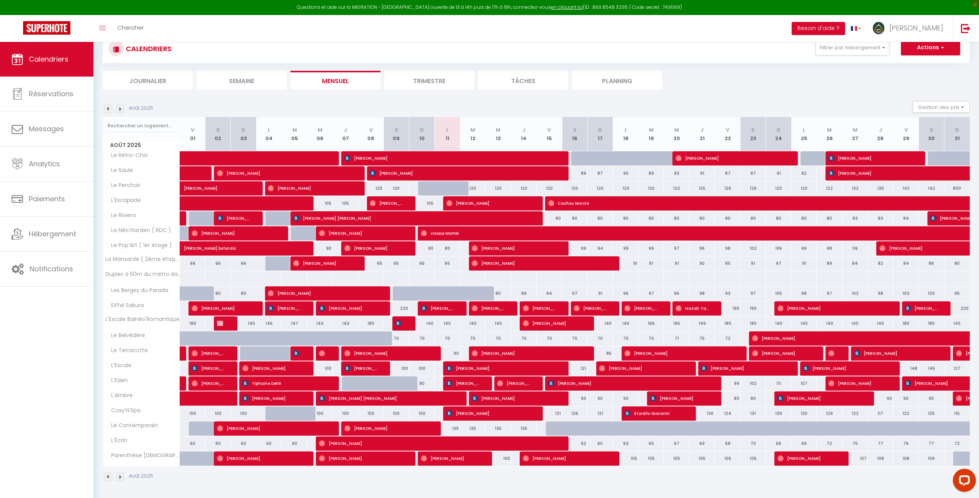
click at [121, 112] on img at bounding box center [120, 109] width 8 height 8
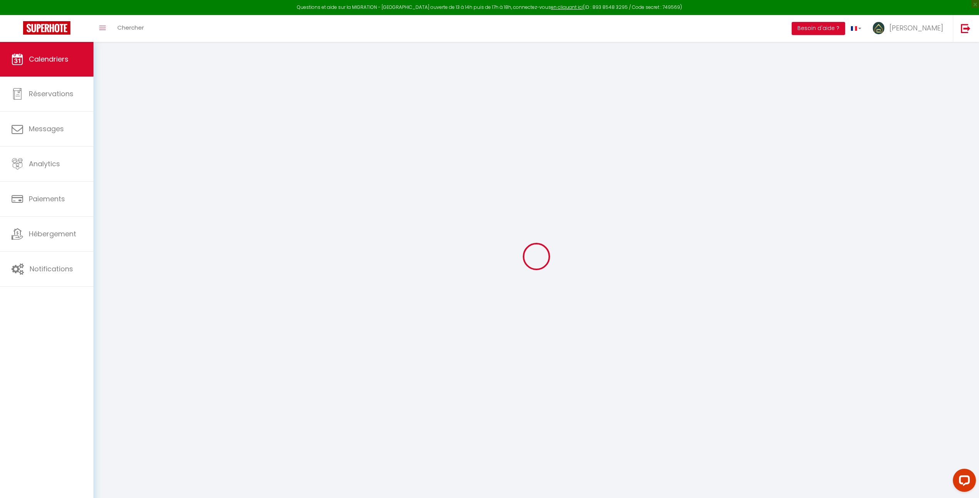
scroll to position [42, 0]
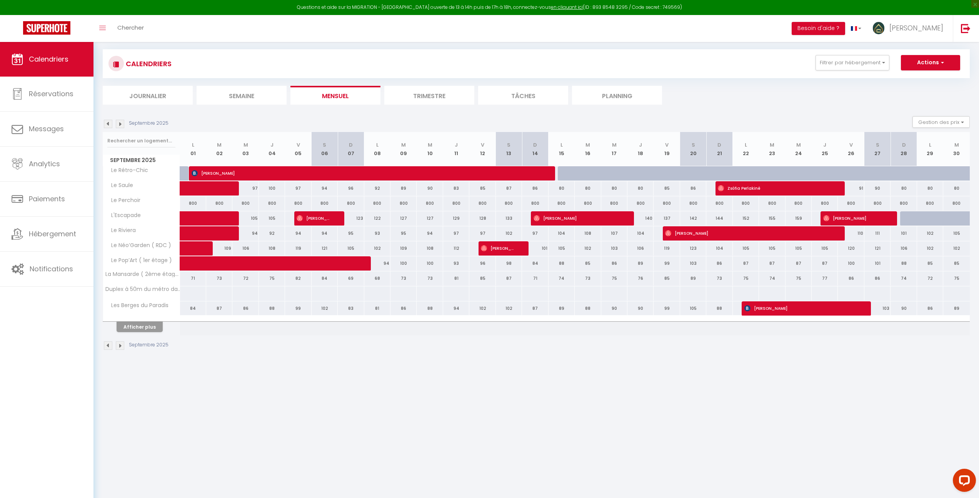
click at [121, 112] on section "Septembre 2025 Gestion des prix Nb Nuits minimum Règles Disponibilité Septembre…" at bounding box center [536, 232] width 867 height 249
click at [117, 127] on img at bounding box center [120, 124] width 8 height 8
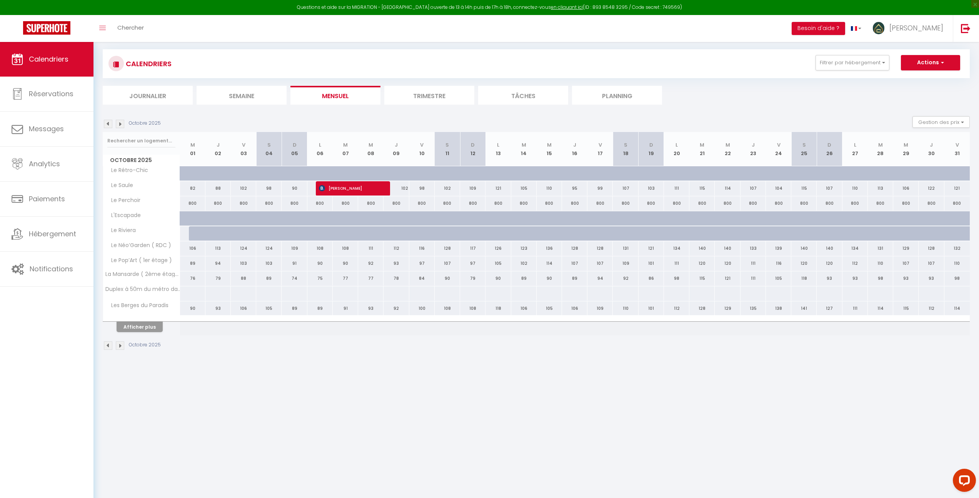
click at [117, 127] on img at bounding box center [120, 124] width 8 height 8
